Goal: Task Accomplishment & Management: Manage account settings

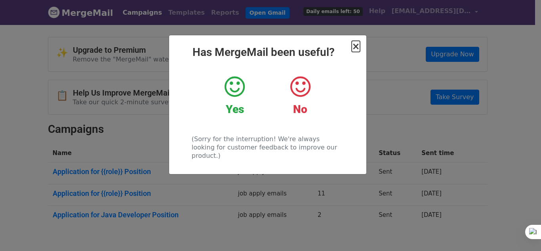
click at [354, 47] on span "×" at bounding box center [356, 46] width 8 height 11
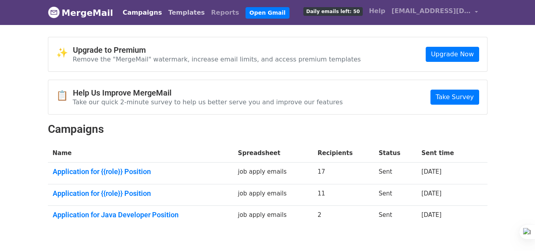
click at [174, 12] on link "Templates" at bounding box center [186, 13] width 43 height 16
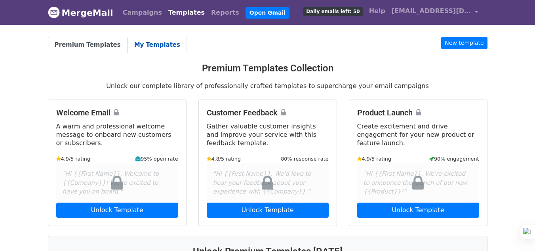
click at [141, 42] on link "My Templates" at bounding box center [156, 45] width 59 height 16
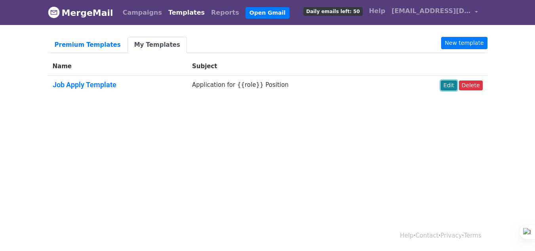
click at [450, 86] on link "Edit" at bounding box center [449, 85] width 16 height 10
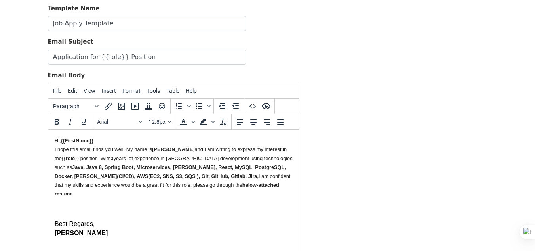
scroll to position [55, 0]
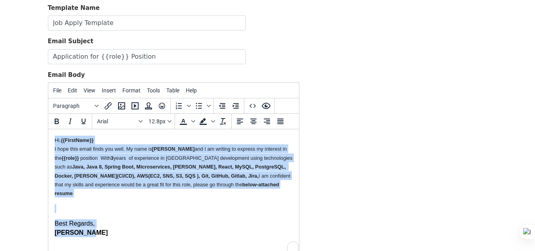
drag, startPoint x: 87, startPoint y: 224, endPoint x: 49, endPoint y: 136, distance: 95.9
click at [49, 136] on html "Hi, {{FirstName}} I hope this email finds you well. My name is HARSHA K P and I…" at bounding box center [173, 186] width 251 height 114
paste body "To enrich screen reader interactions, please activate Accessibility in Grammarl…"
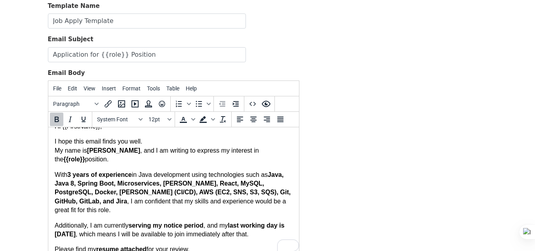
scroll to position [0, 0]
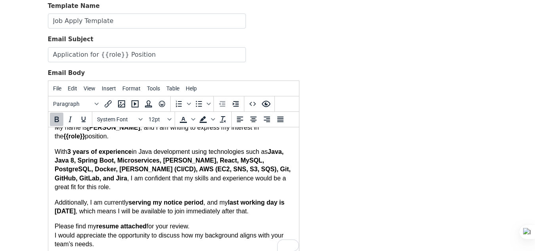
click at [179, 162] on strong "Java, Java 8, Spring Boot, Microservices, Kafka, React, MySQL, PostgreSQL, Dock…" at bounding box center [172, 164] width 236 height 33
click at [198, 162] on strong "Java, Java 8, Spring Boot, Microservices, Kafka, React, MySQL, PostgreSQL, Dock…" at bounding box center [172, 164] width 236 height 33
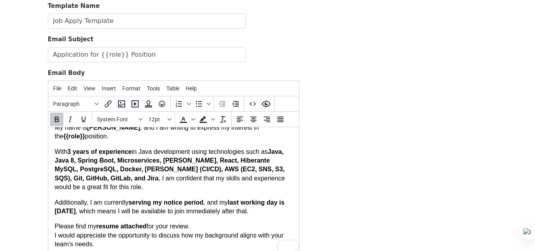
click at [222, 162] on strong "Java, Java 8, Spring Boot, Microservices, Kafka, React, Hiberante MySQL, Postgr…" at bounding box center [169, 164] width 230 height 33
click at [254, 159] on p "With 3 years of experience in Java development using technologies such as Java,…" at bounding box center [173, 169] width 238 height 44
drag, startPoint x: 101, startPoint y: 180, endPoint x: 124, endPoint y: 180, distance: 23.0
click at [124, 180] on p "With 3 years of experience in Java development using technologies such as Java,…" at bounding box center [173, 169] width 238 height 44
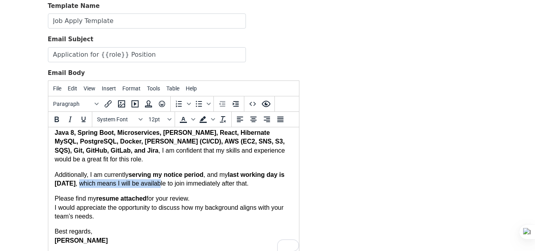
drag, startPoint x: 112, startPoint y: 183, endPoint x: 191, endPoint y: 183, distance: 79.2
click at [191, 183] on p "Additionally, I am currently serving my notice period , and my last working day…" at bounding box center [173, 179] width 238 height 18
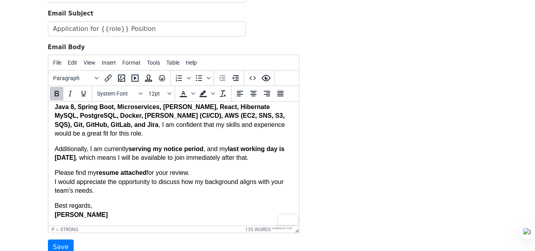
click at [96, 214] on p "Best regards, Harsha K P" at bounding box center [173, 210] width 238 height 18
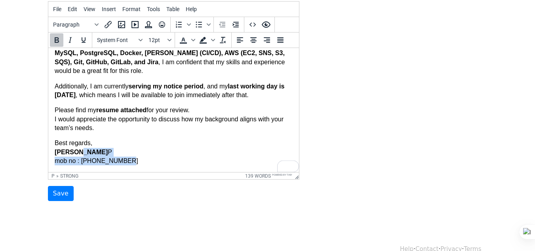
drag, startPoint x: 135, startPoint y: 162, endPoint x: 77, endPoint y: 152, distance: 59.0
click at [77, 152] on p "Best regards, Harsha K P mob no : +919844921036" at bounding box center [173, 152] width 238 height 27
click at [134, 141] on p "Best regards, Harsha K P mob no : +919844921036" at bounding box center [173, 152] width 238 height 27
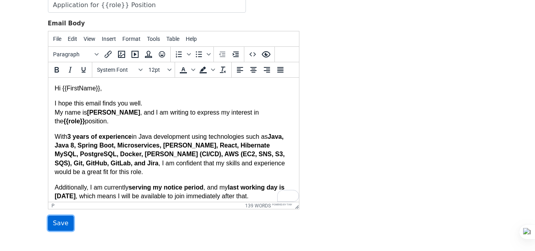
click at [65, 223] on input "Save" at bounding box center [61, 222] width 26 height 15
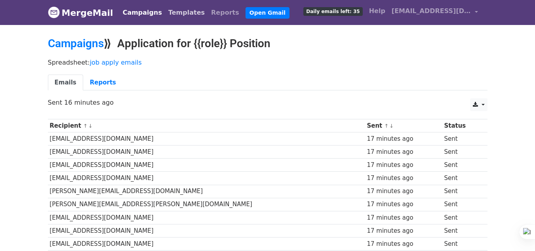
click at [169, 16] on link "Templates" at bounding box center [186, 13] width 43 height 16
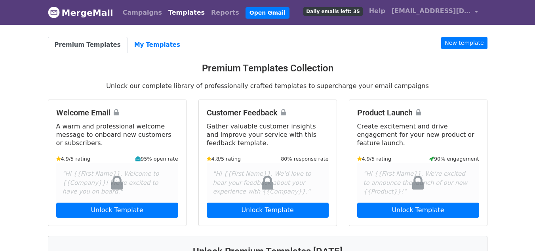
click at [143, 51] on link "My Templates" at bounding box center [156, 45] width 59 height 16
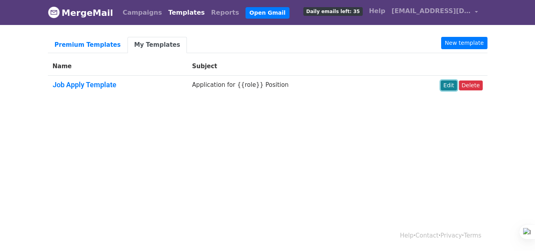
click at [457, 86] on link "Edit" at bounding box center [449, 85] width 16 height 10
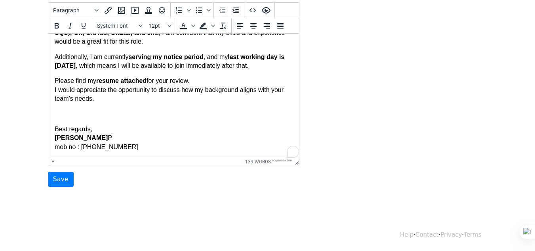
scroll to position [86, 0]
drag, startPoint x: 87, startPoint y: 137, endPoint x: 49, endPoint y: 128, distance: 38.6
click at [49, 128] on html "Hi {{FirstName}}, I hope this email finds you well. My name is [PERSON_NAME] , …" at bounding box center [173, 52] width 251 height 210
copy p "Best regards, [PERSON_NAME]"
click at [89, 137] on p "Best regards, [PERSON_NAME] mob no : [PHONE_NUMBER]" at bounding box center [173, 138] width 238 height 27
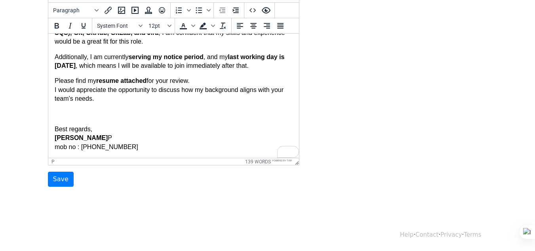
click at [89, 137] on p "Best regards, [PERSON_NAME] mob no : [PHONE_NUMBER]" at bounding box center [173, 138] width 238 height 27
drag, startPoint x: 89, startPoint y: 137, endPoint x: 84, endPoint y: 139, distance: 5.9
click at [84, 139] on p "Best regards, [PERSON_NAME] mob no : [PHONE_NUMBER]" at bounding box center [173, 138] width 238 height 27
